Goal: Task Accomplishment & Management: Manage account settings

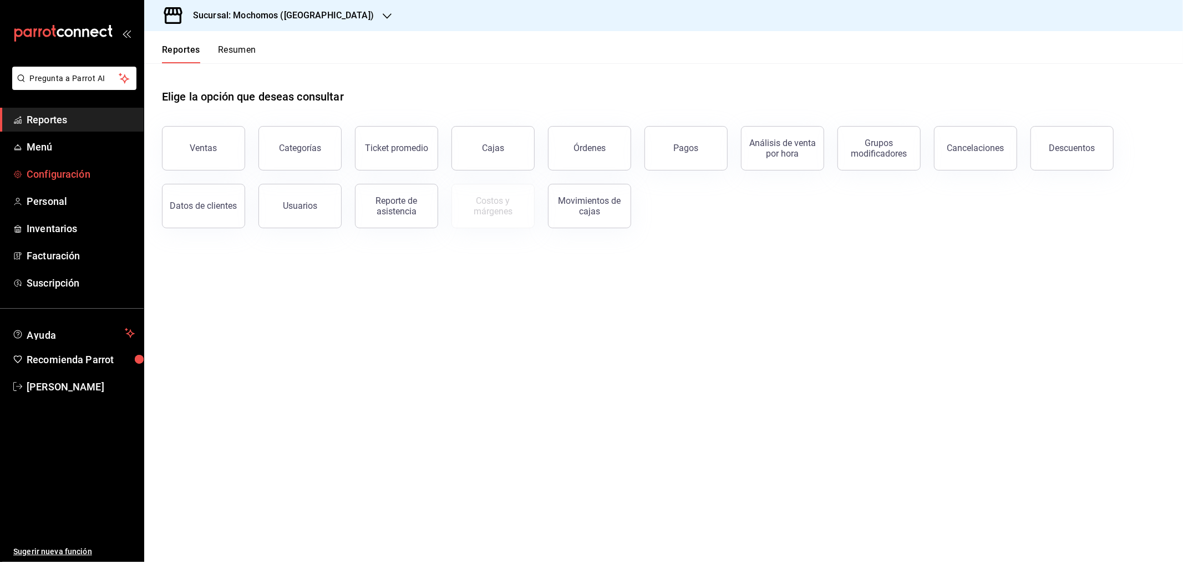
click at [52, 169] on span "Configuración" at bounding box center [81, 173] width 108 height 15
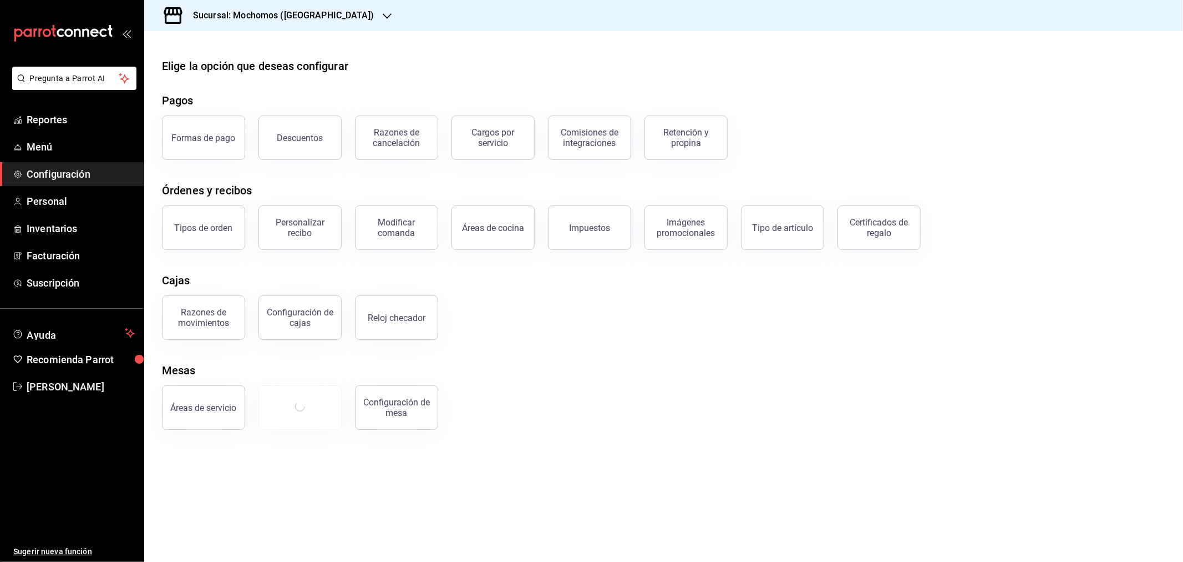
drag, startPoint x: 883, startPoint y: 230, endPoint x: 513, endPoint y: 196, distance: 372.2
click at [884, 230] on div "Certificados de regalo" at bounding box center [879, 227] width 69 height 21
